Goal: Information Seeking & Learning: Learn about a topic

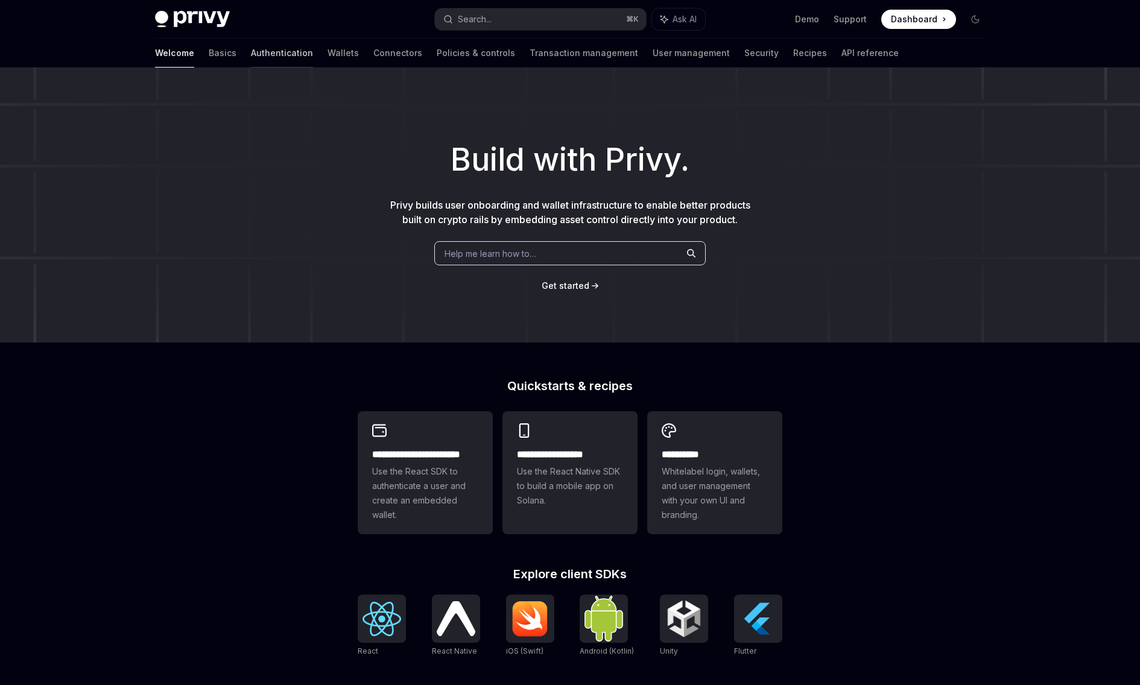
click at [251, 49] on link "Authentication" at bounding box center [282, 53] width 62 height 29
type textarea "*"
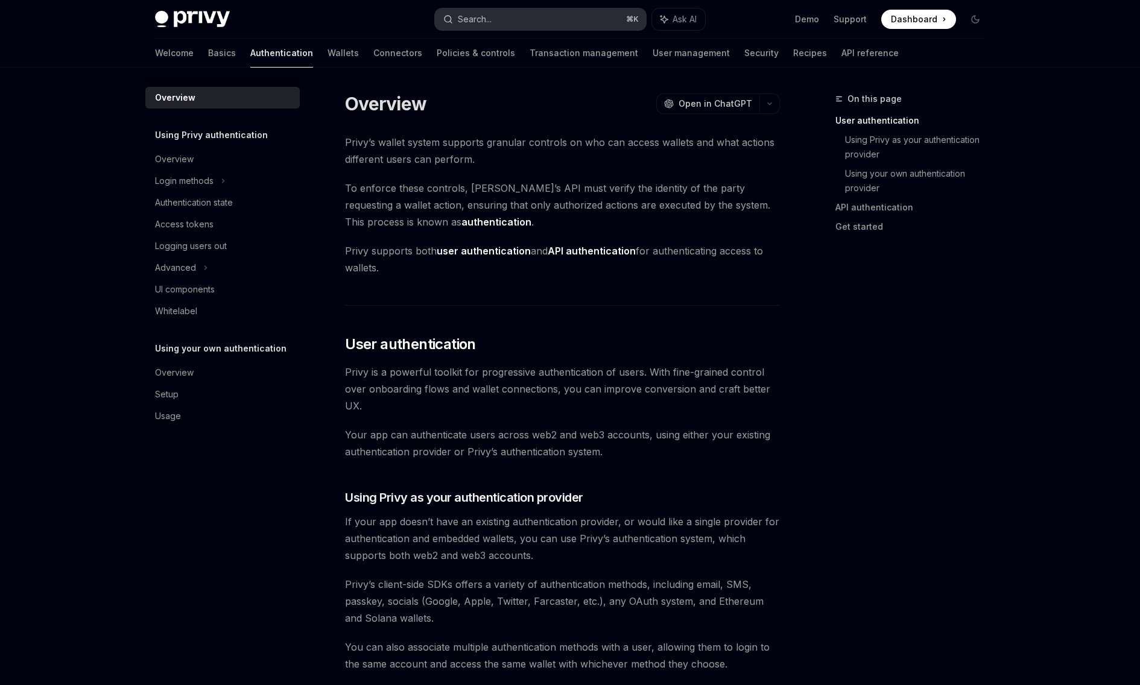
click at [599, 20] on button "Search... ⌘ K" at bounding box center [540, 19] width 211 height 22
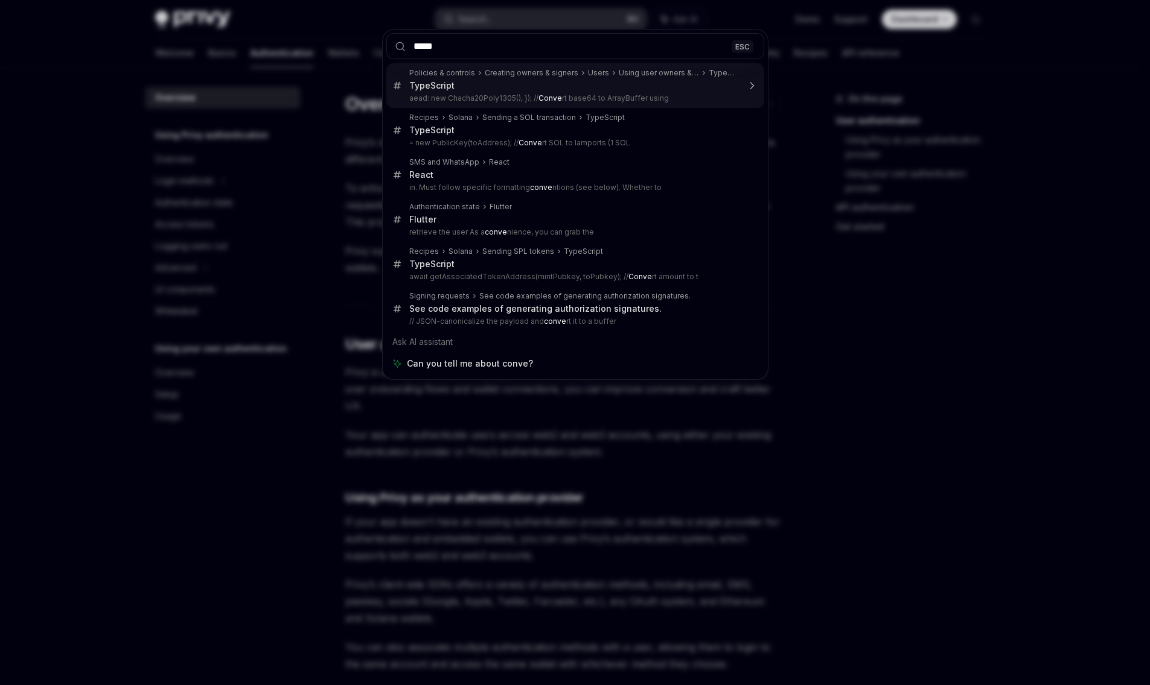
type input "******"
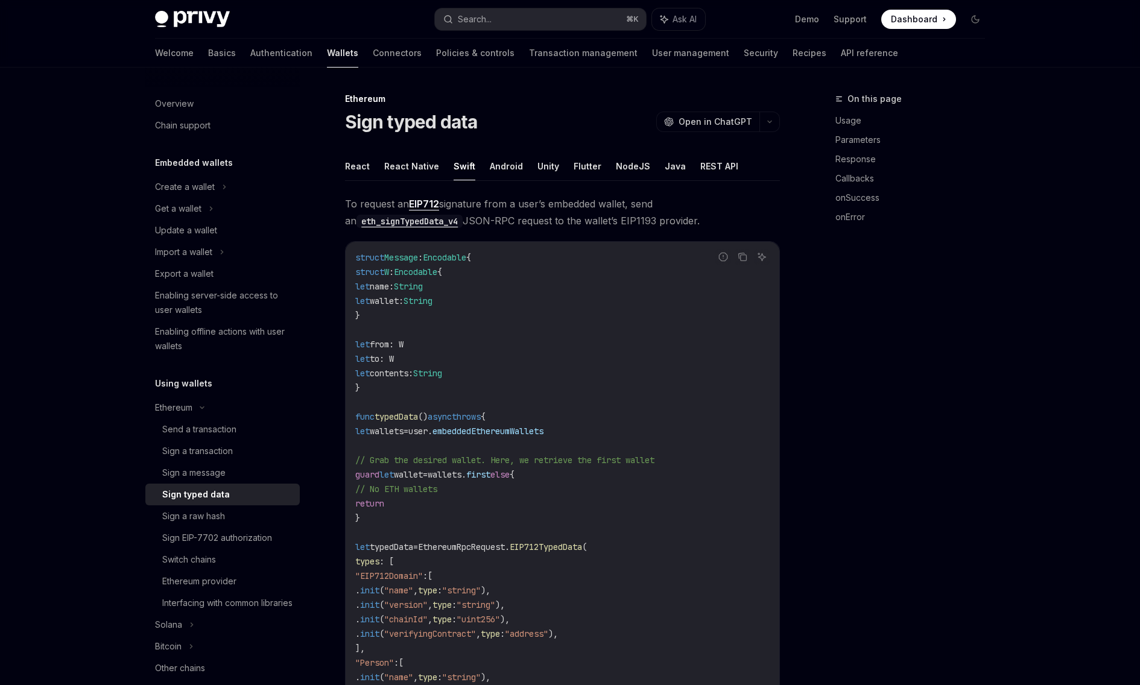
scroll to position [72, 0]
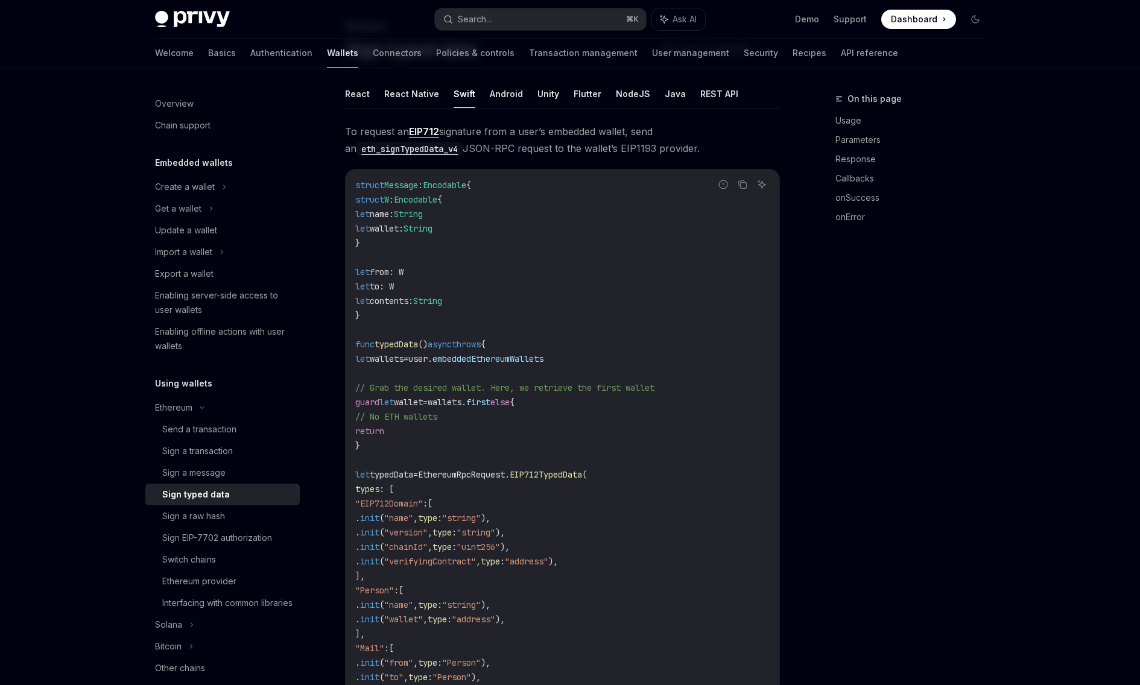
type textarea "*"
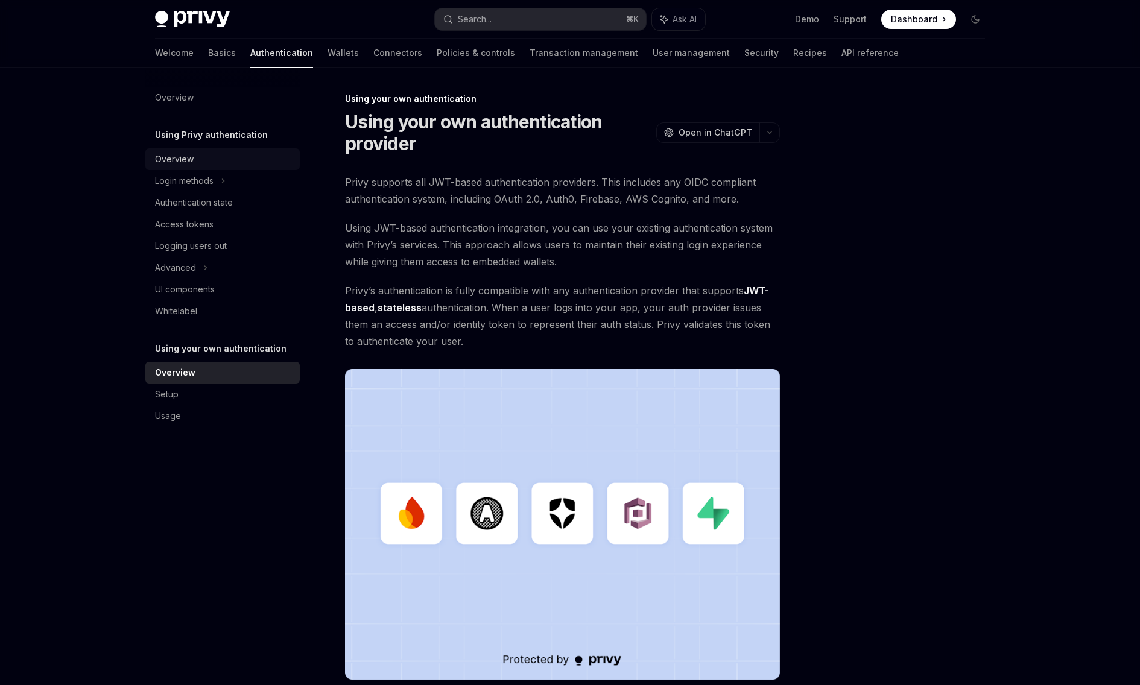
click at [180, 159] on div "Overview" at bounding box center [174, 159] width 39 height 14
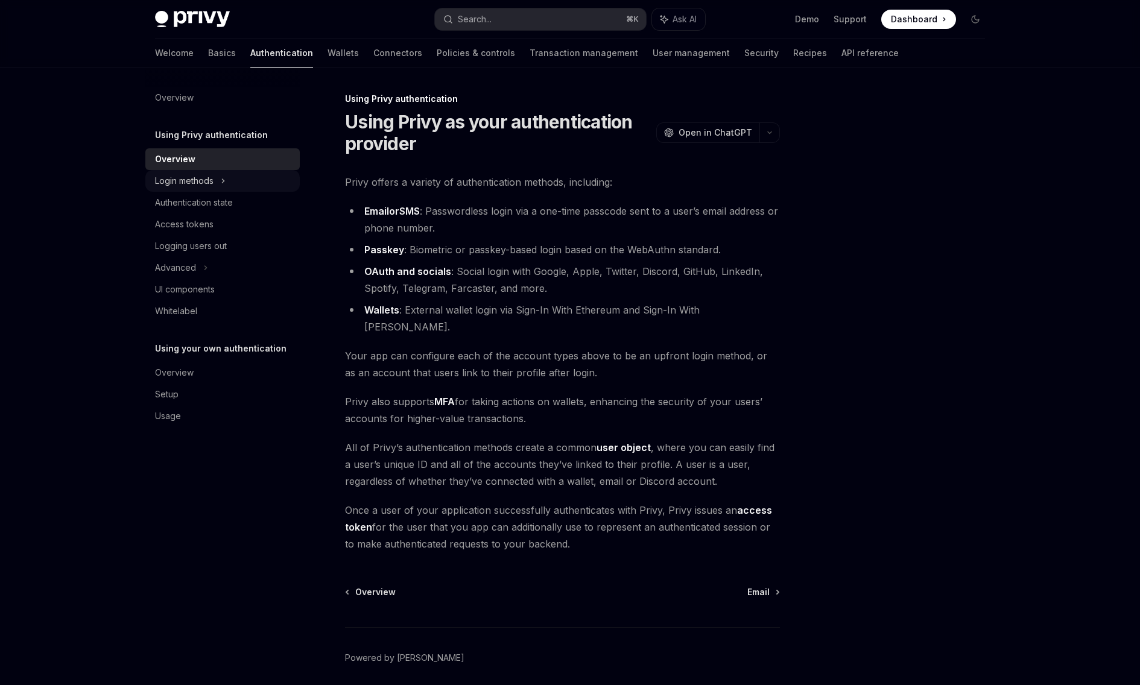
click at [181, 185] on div "Login methods" at bounding box center [184, 181] width 59 height 14
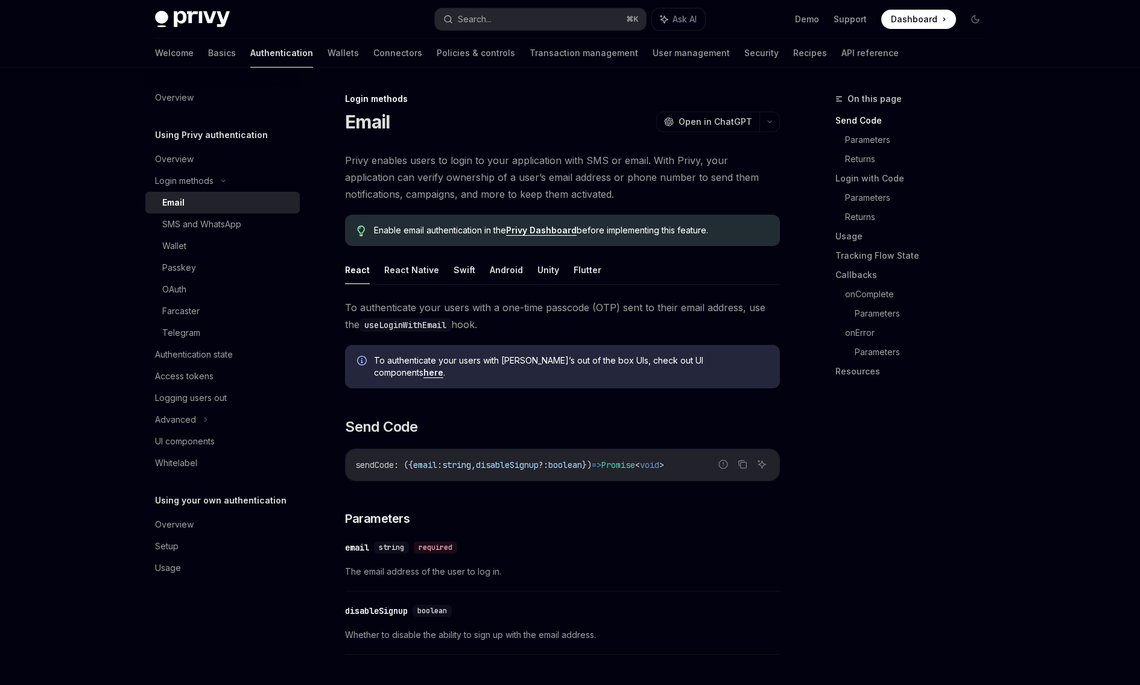
click at [227, 134] on h5 "Using Privy authentication" at bounding box center [211, 135] width 113 height 14
click at [205, 134] on h5 "Using Privy authentication" at bounding box center [211, 135] width 113 height 14
click at [165, 161] on div "Overview" at bounding box center [174, 159] width 39 height 14
type textarea "*"
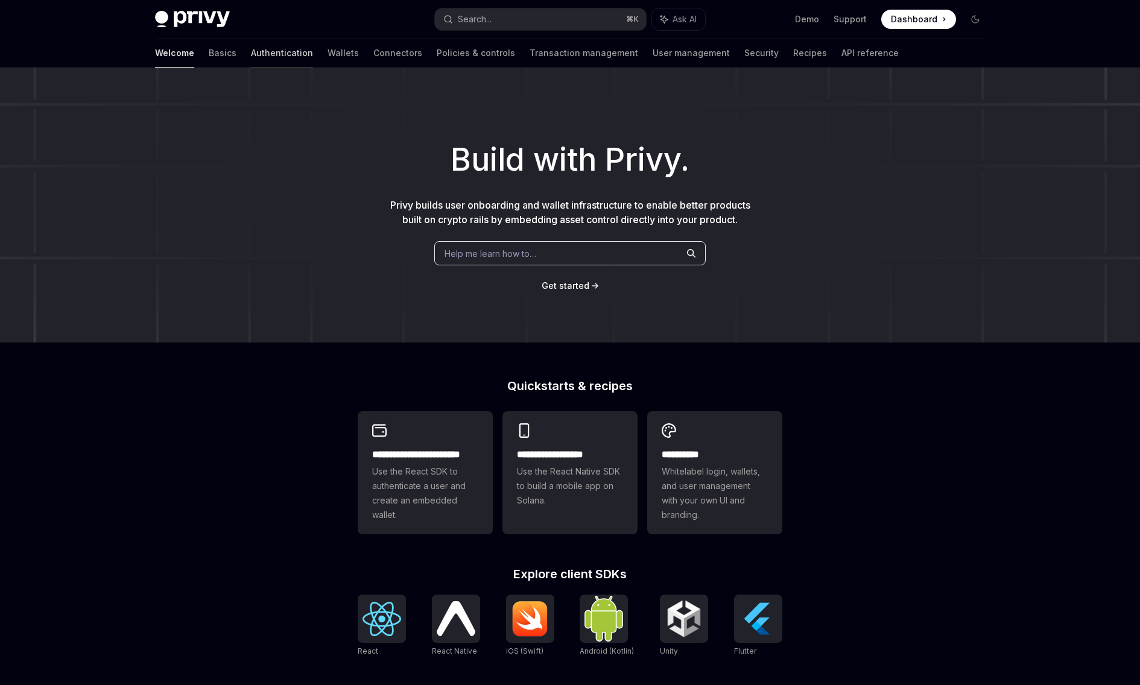
click at [251, 50] on link "Authentication" at bounding box center [282, 53] width 62 height 29
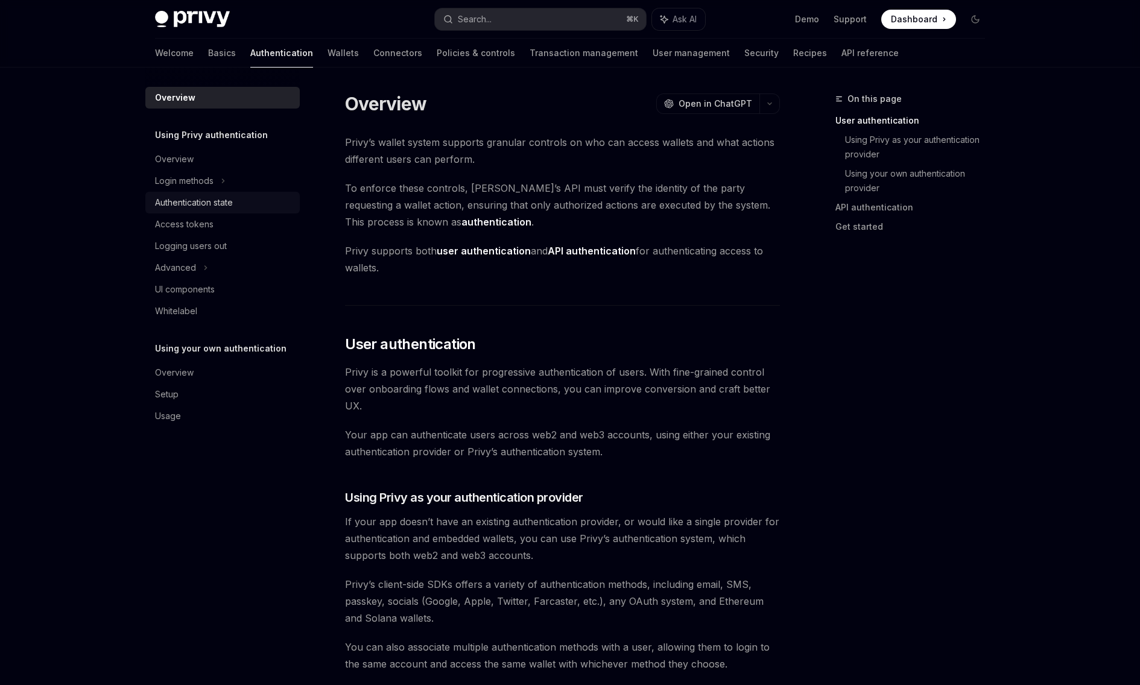
click at [212, 203] on div "Authentication state" at bounding box center [194, 203] width 78 height 14
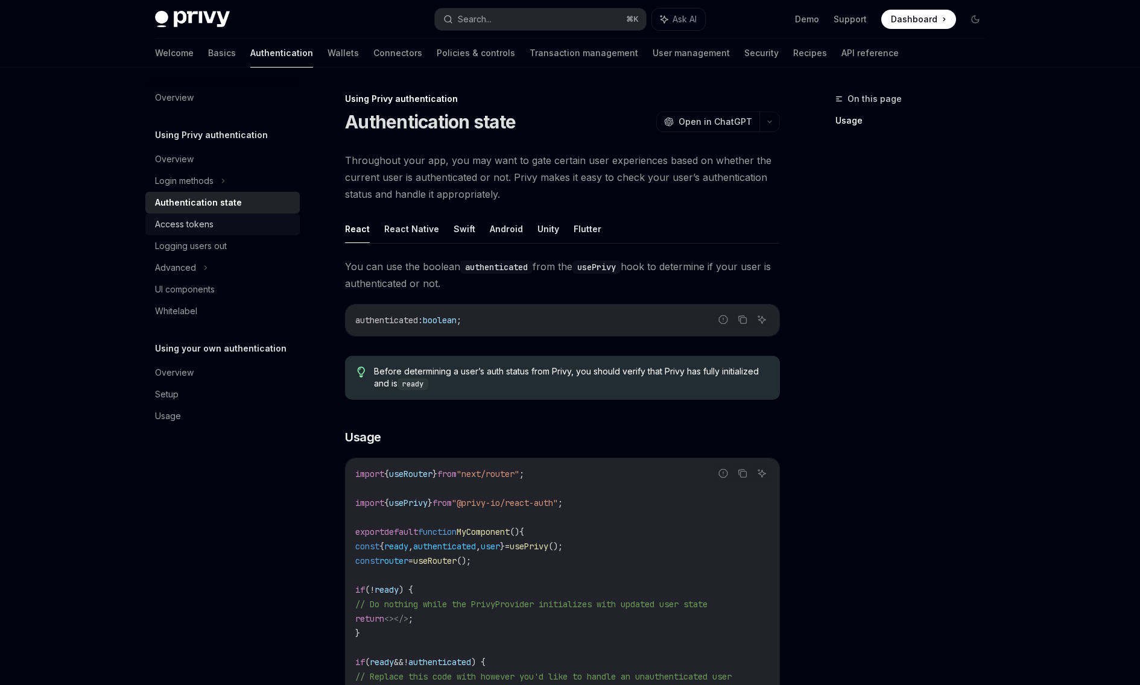
click at [196, 218] on div "Access tokens" at bounding box center [184, 224] width 59 height 14
type textarea "*"
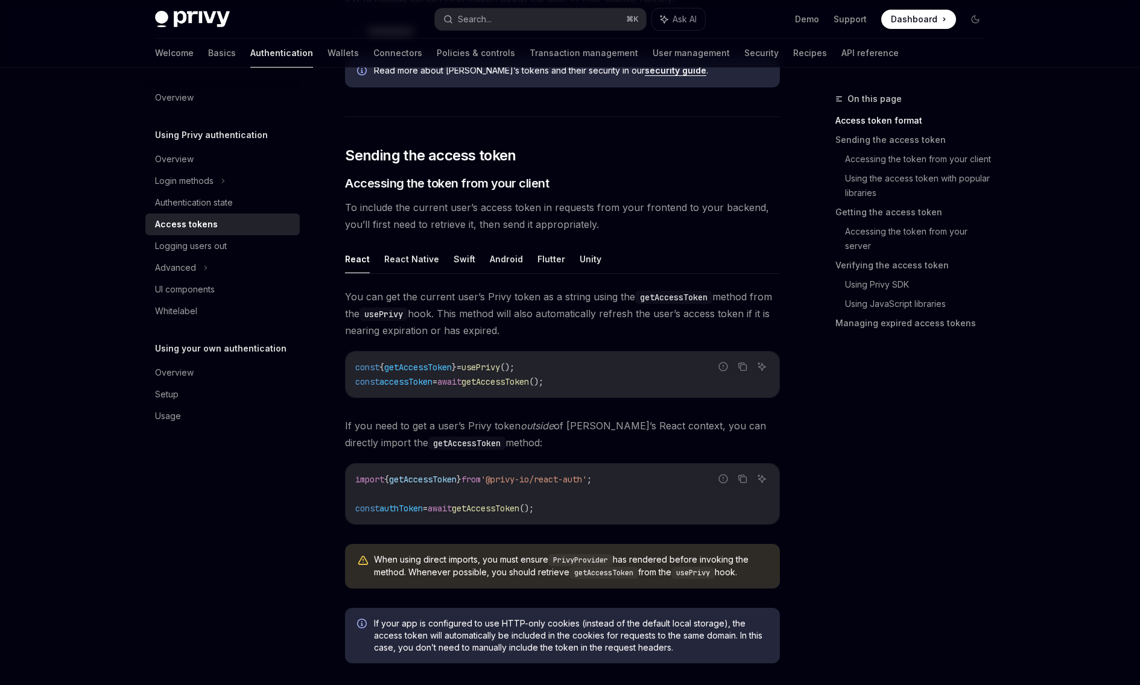
scroll to position [458, 0]
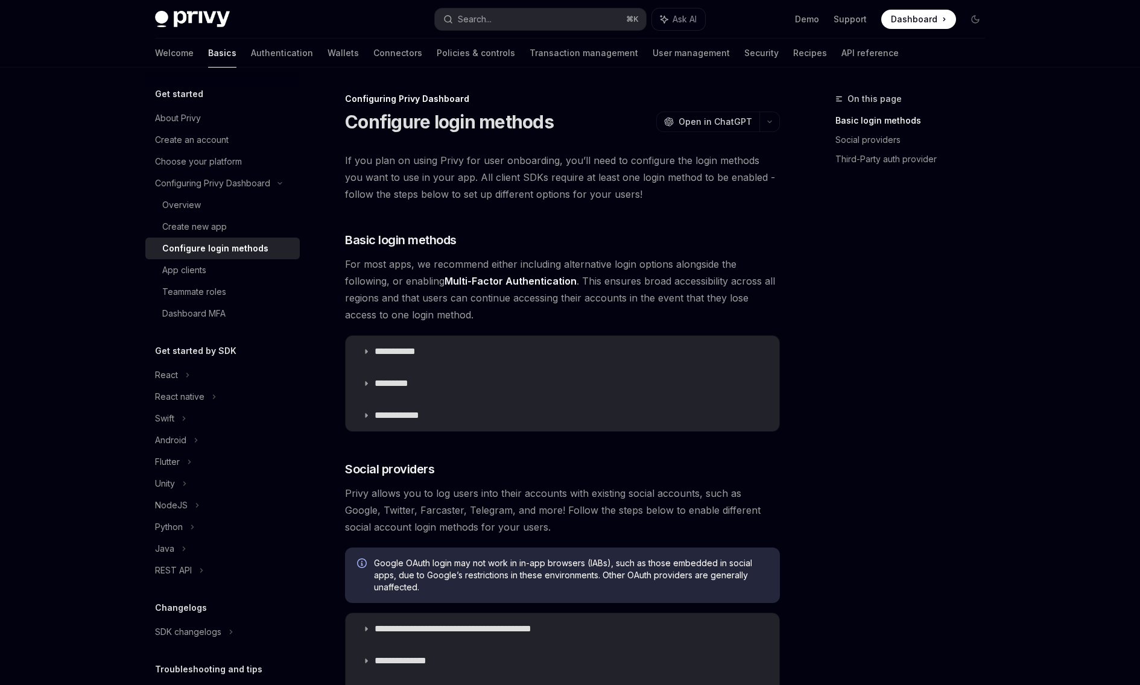
click at [985, 228] on div "On this page Basic login methods Social providers Third-Party auth provider" at bounding box center [903, 389] width 183 height 594
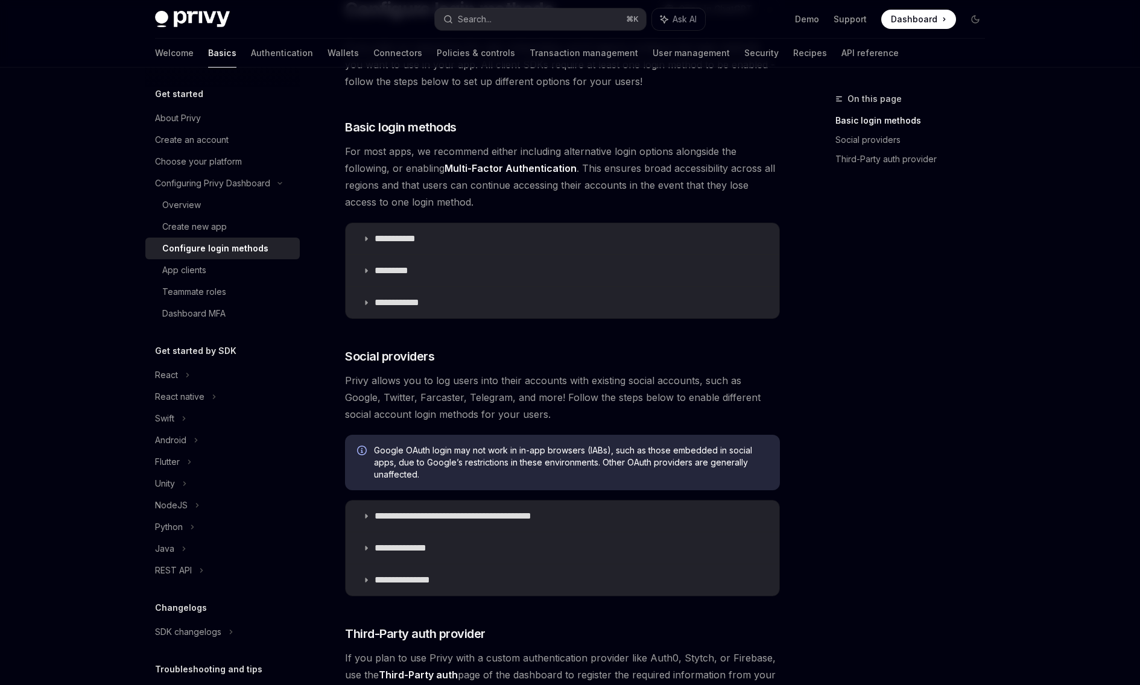
scroll to position [212, 0]
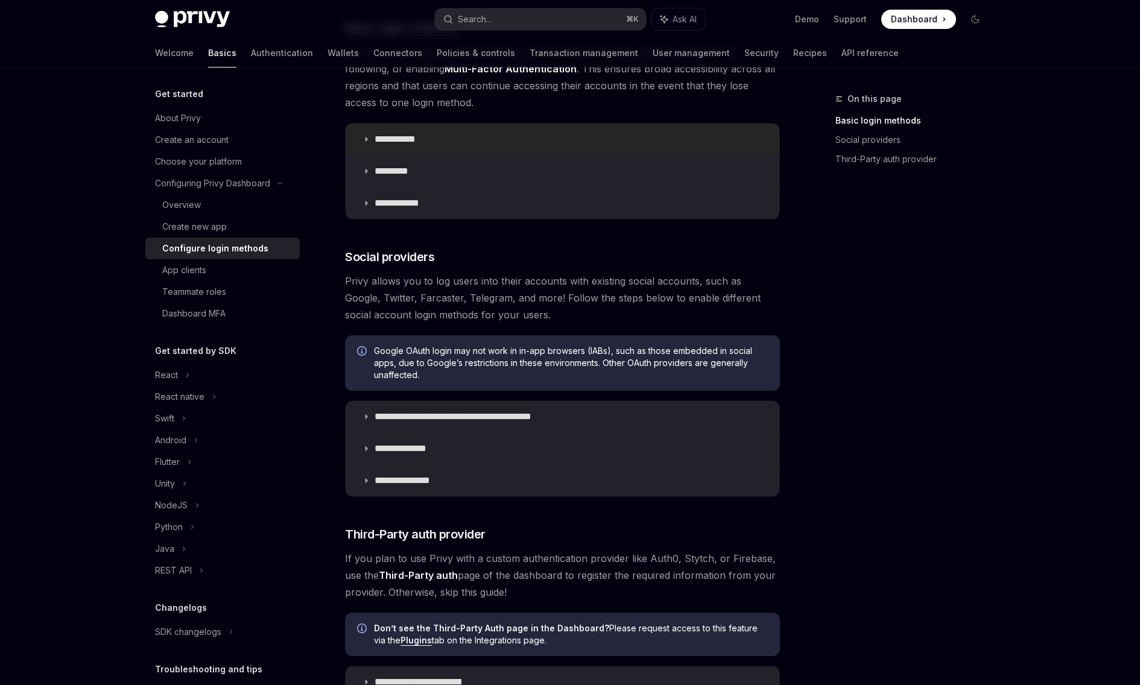
click at [411, 136] on p "**********" at bounding box center [400, 139] width 50 height 12
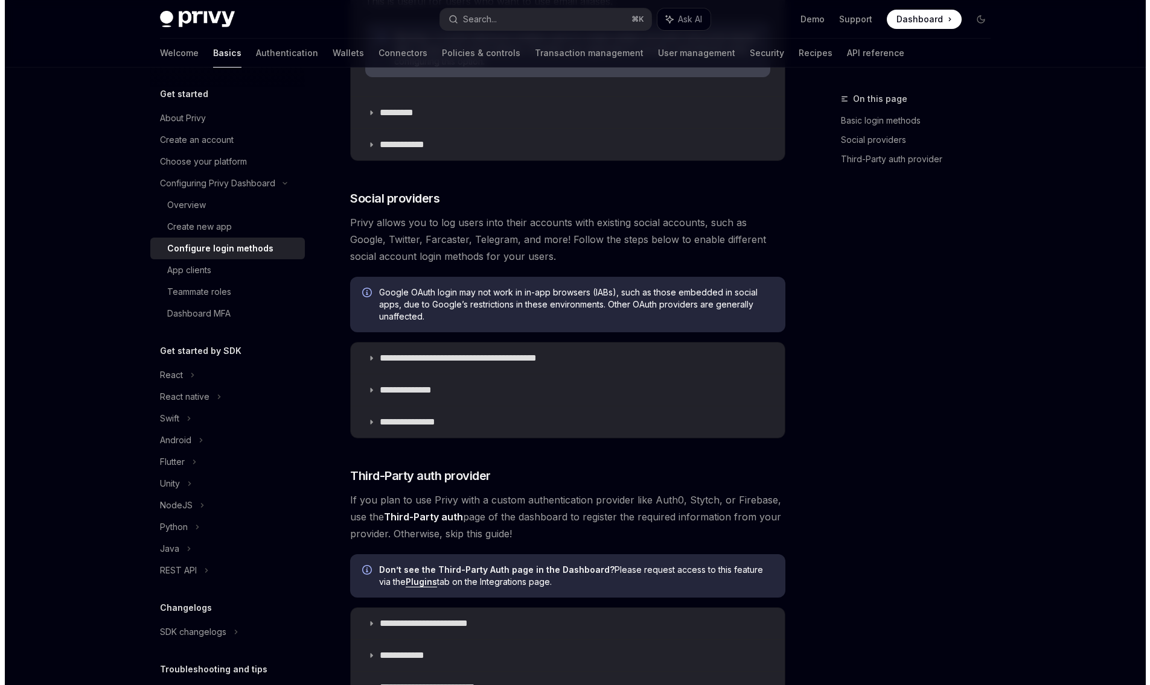
scroll to position [810, 0]
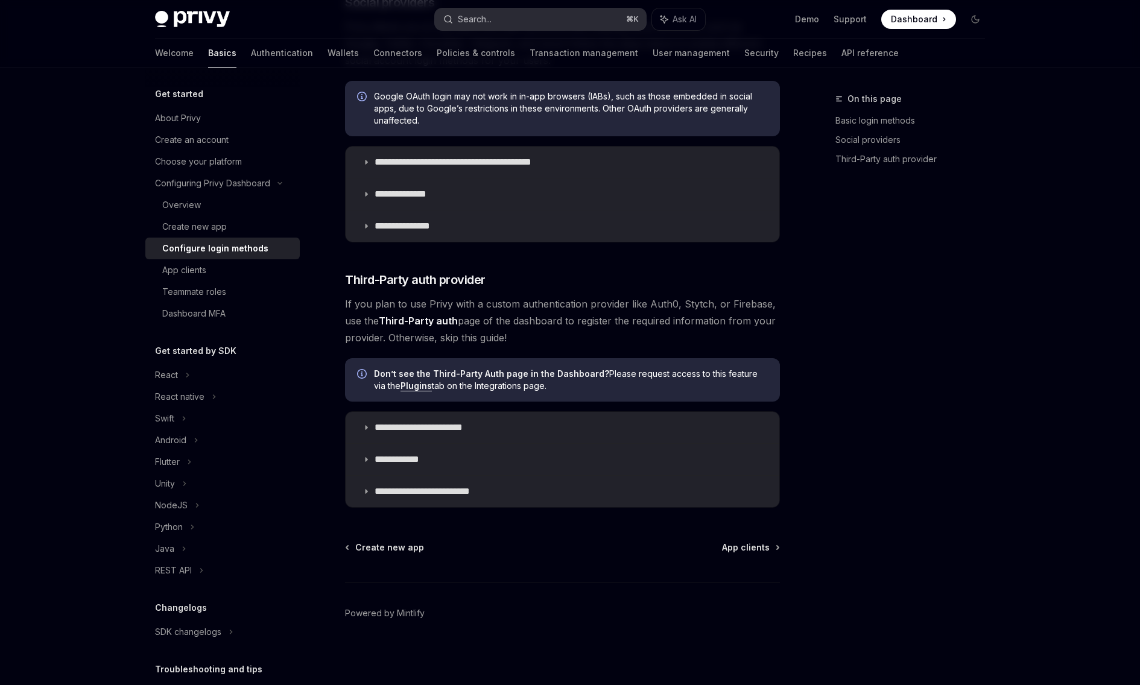
click at [503, 19] on button "Search... ⌘ K" at bounding box center [540, 19] width 211 height 22
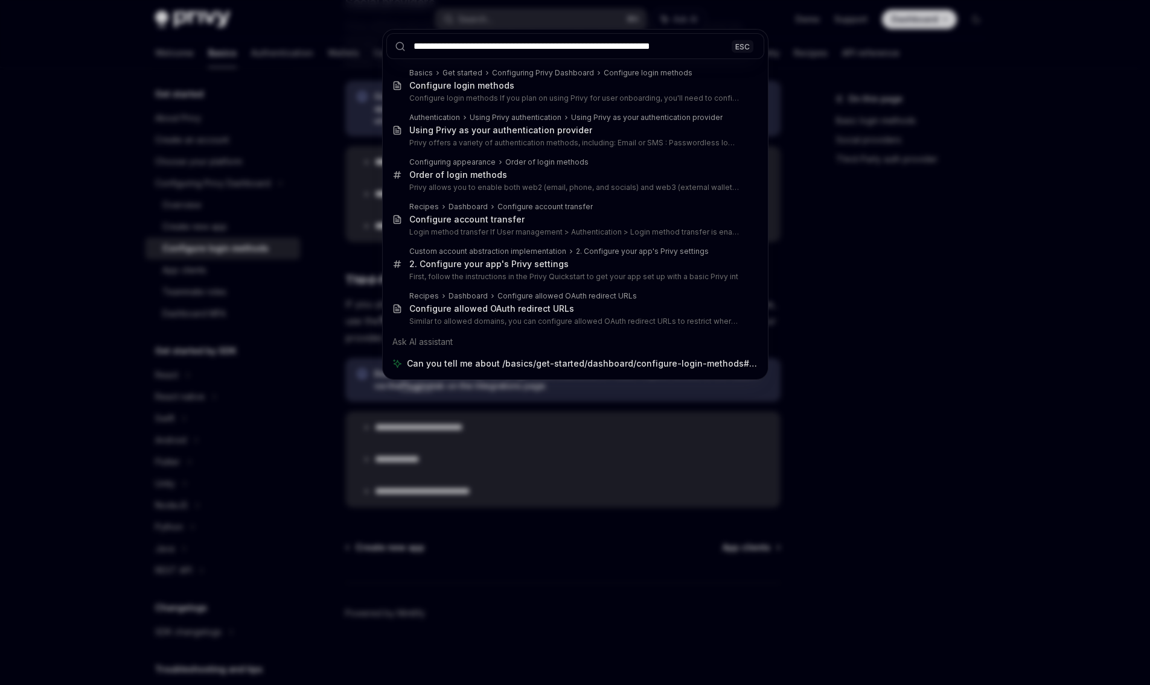
type input "**********"
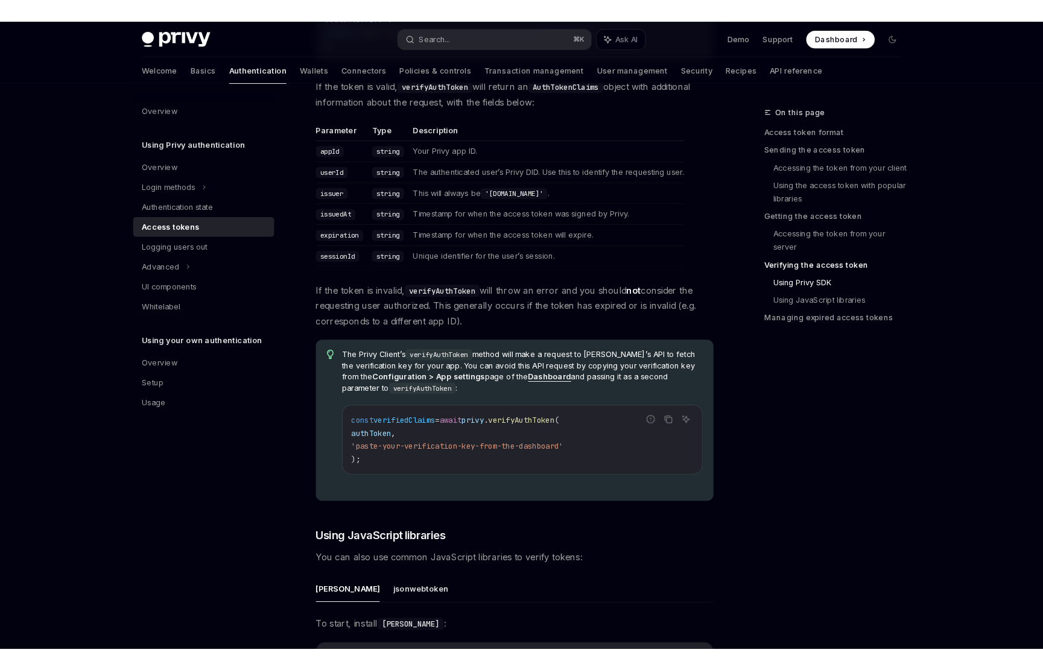
scroll to position [1999, 0]
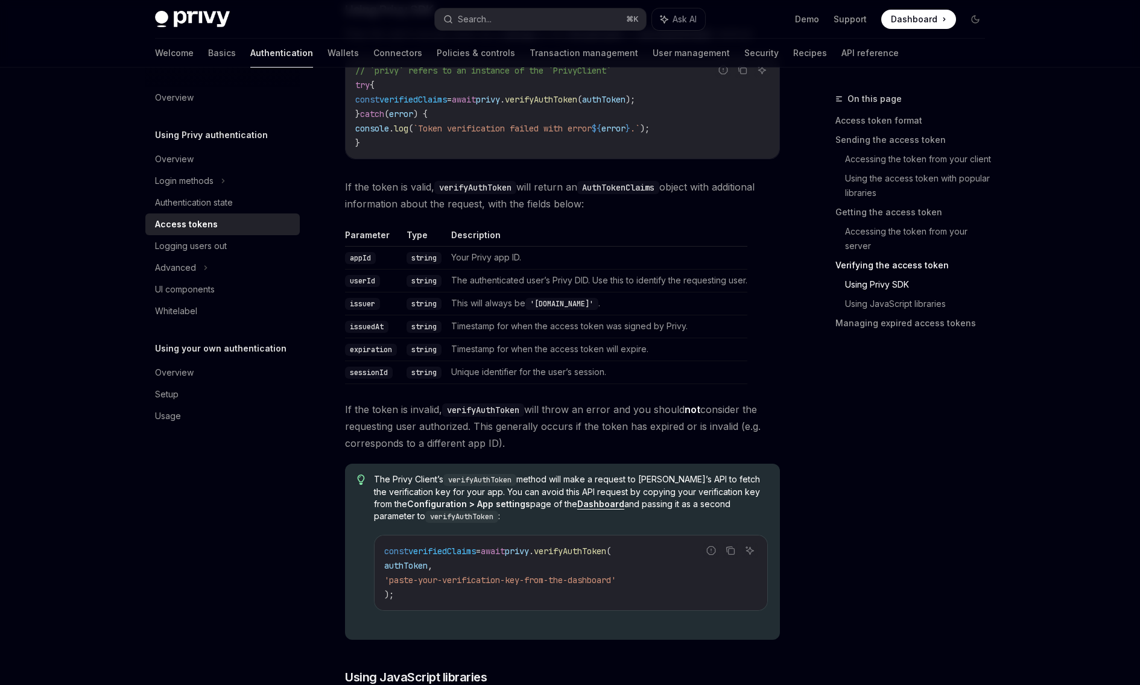
type textarea "*"
